Goal: Information Seeking & Learning: Learn about a topic

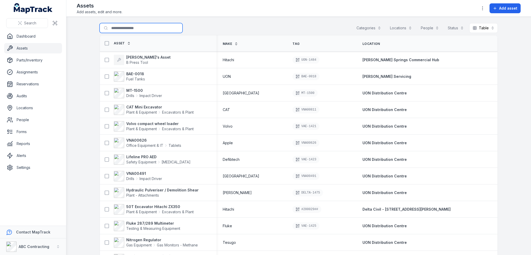
click at [129, 29] on input "Search for assets" at bounding box center [141, 28] width 83 height 10
type input "**********"
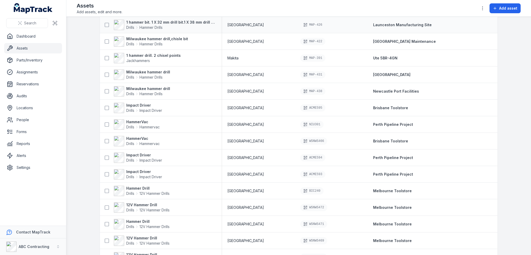
scroll to position [467, 0]
drag, startPoint x: 133, startPoint y: 106, endPoint x: 135, endPoint y: 109, distance: 4.0
click at [135, 109] on icon at bounding box center [137, 110] width 4 height 4
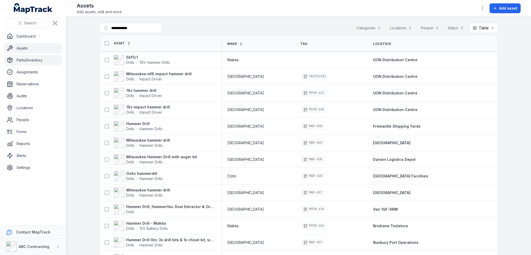
click at [24, 61] on link "Parts/Inventory" at bounding box center [33, 60] width 58 height 10
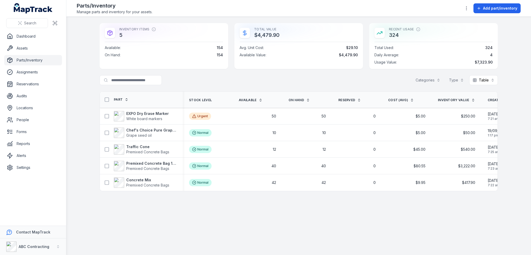
click at [199, 77] on div "Search for parts/inventory Categories Type Table *****" at bounding box center [299, 80] width 398 height 10
click at [219, 77] on div "Search for parts/inventory Categories Type Table *****" at bounding box center [299, 80] width 398 height 10
click at [184, 79] on div "Search for parts/inventory Categories Type Table *****" at bounding box center [299, 80] width 398 height 10
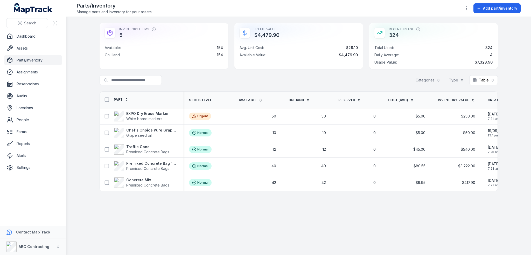
click at [392, 223] on main "Inventory Items 5 Available : 154 On Hand : 154 Total Value $4,479.90 Avg. Unit…" at bounding box center [298, 136] width 465 height 238
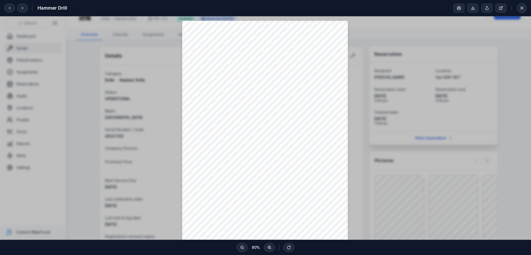
scroll to position [9, 0]
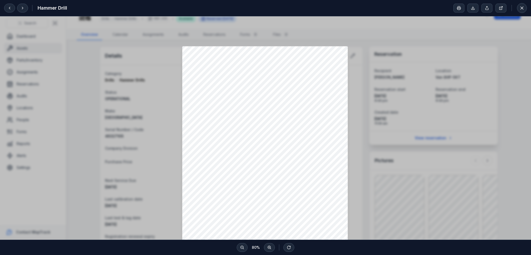
click at [376, 69] on div at bounding box center [265, 149] width 531 height 285
click at [520, 9] on icon at bounding box center [521, 7] width 5 height 5
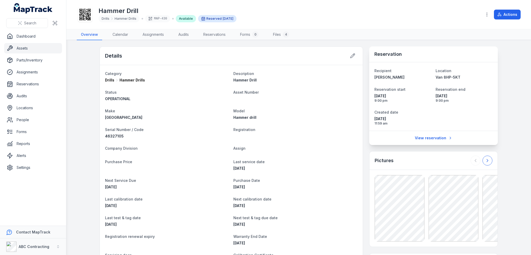
click at [485, 158] on icon at bounding box center [487, 160] width 5 height 5
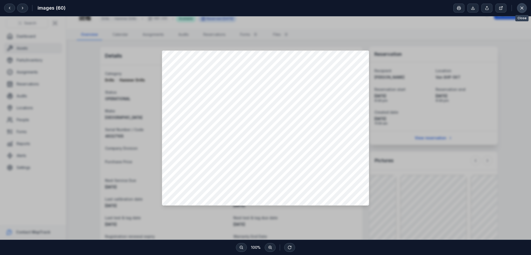
click at [524, 6] on icon at bounding box center [521, 7] width 5 height 5
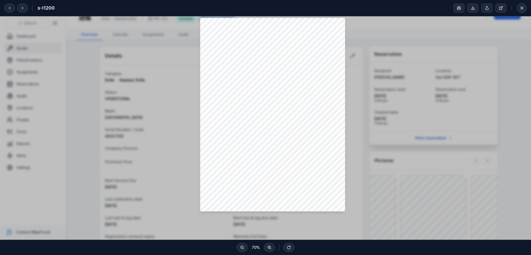
scroll to position [61, 0]
click at [437, 204] on div at bounding box center [265, 97] width 531 height 285
click at [472, 9] on icon at bounding box center [472, 9] width 3 height 1
click at [524, 9] on icon at bounding box center [521, 7] width 5 height 5
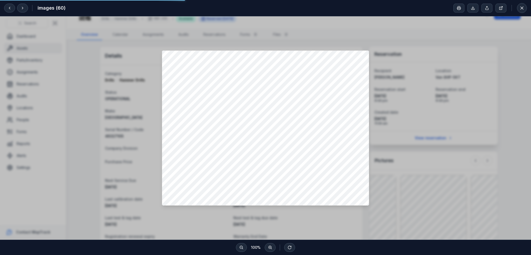
click at [442, 169] on div at bounding box center [265, 127] width 531 height 223
click at [526, 8] on button at bounding box center [522, 8] width 10 height 10
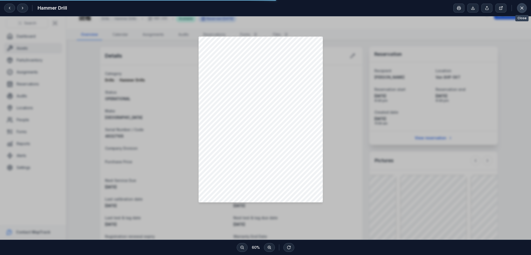
click at [522, 5] on button at bounding box center [522, 8] width 10 height 10
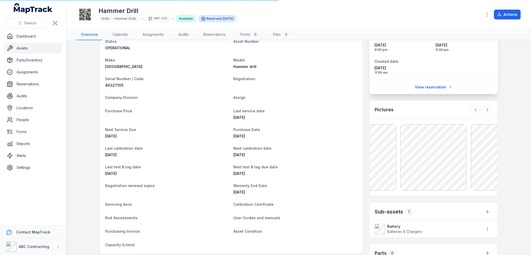
scroll to position [52, 0]
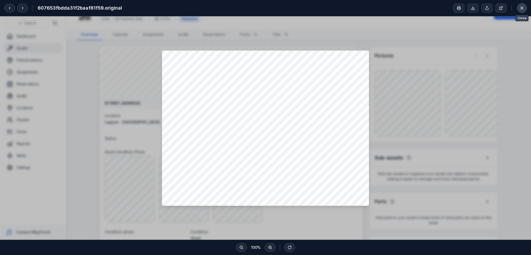
click at [522, 9] on icon at bounding box center [521, 7] width 5 height 5
click at [475, 9] on icon at bounding box center [472, 9] width 3 height 1
